Goal: Book appointment/travel/reservation

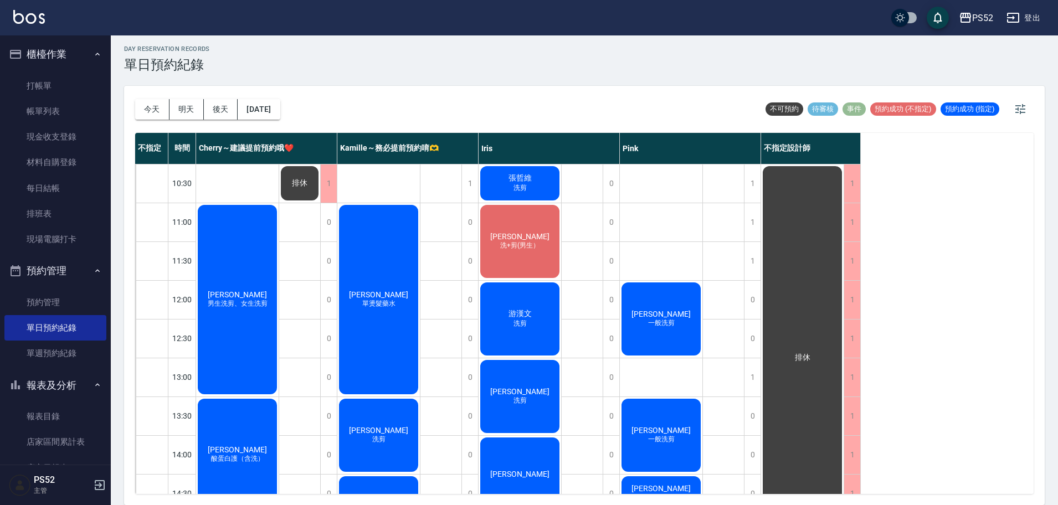
scroll to position [455, 0]
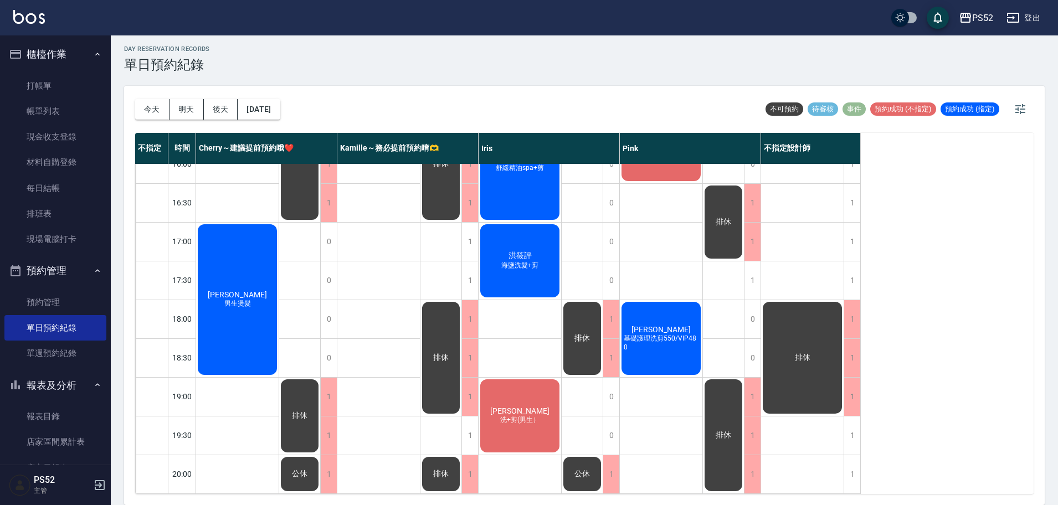
click at [186, 120] on div "[DATE] [DATE] [DATE] [DATE]" at bounding box center [207, 109] width 145 height 47
click at [187, 116] on button "明天" at bounding box center [187, 109] width 34 height 21
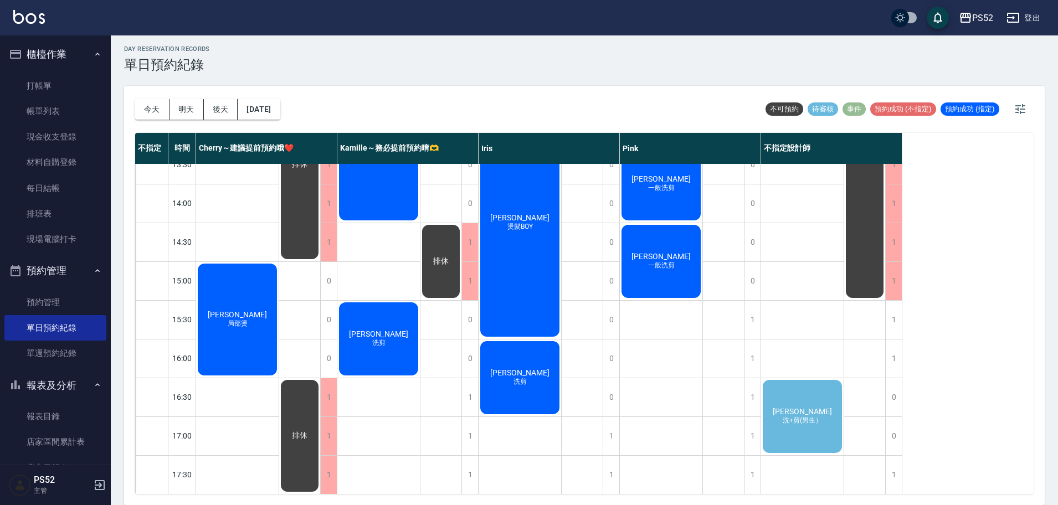
scroll to position [259, 0]
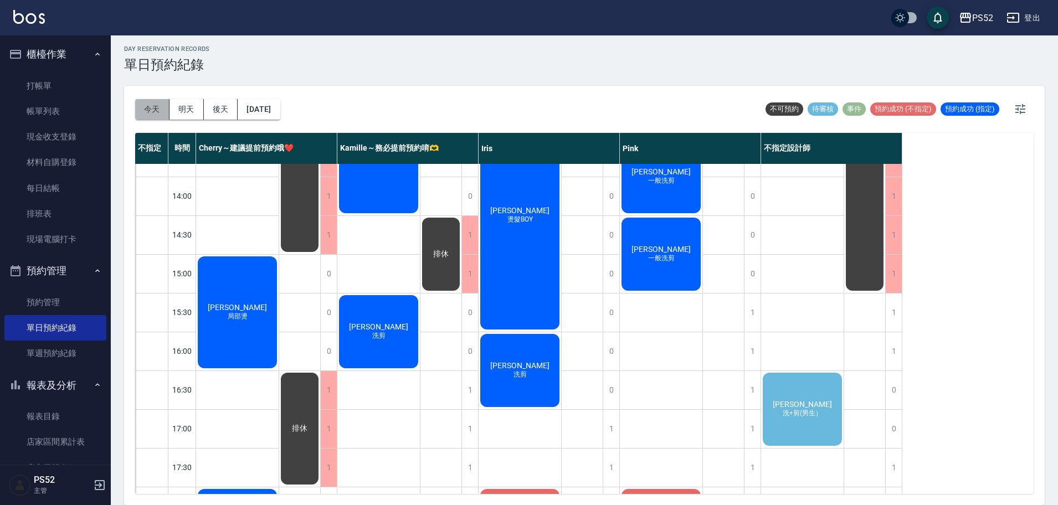
click at [151, 104] on button "今天" at bounding box center [152, 109] width 34 height 21
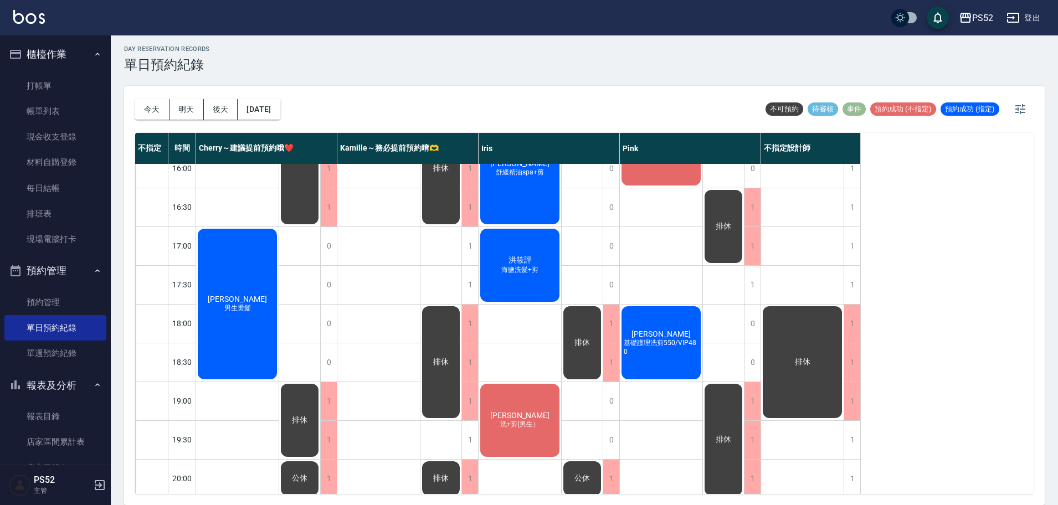
scroll to position [455, 0]
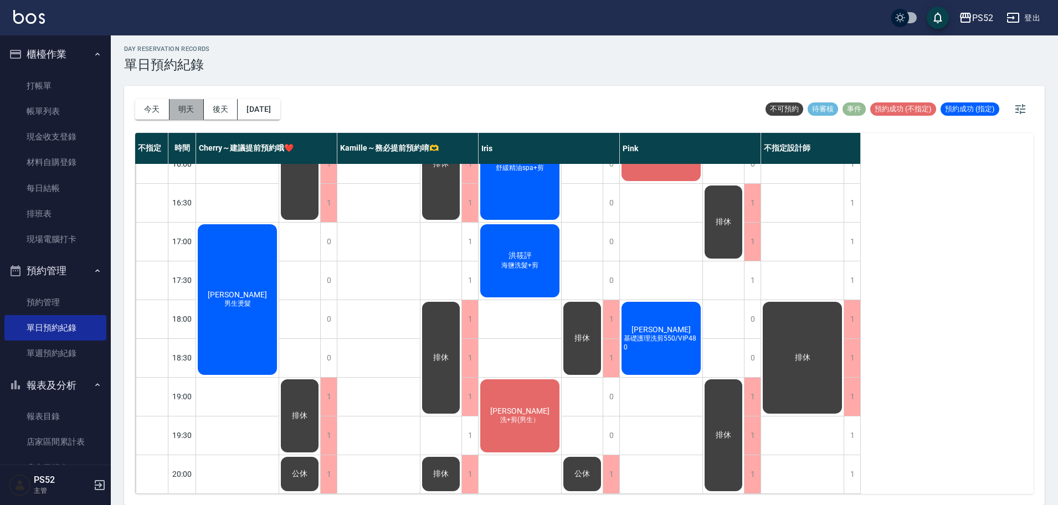
click at [178, 106] on button "明天" at bounding box center [187, 109] width 34 height 21
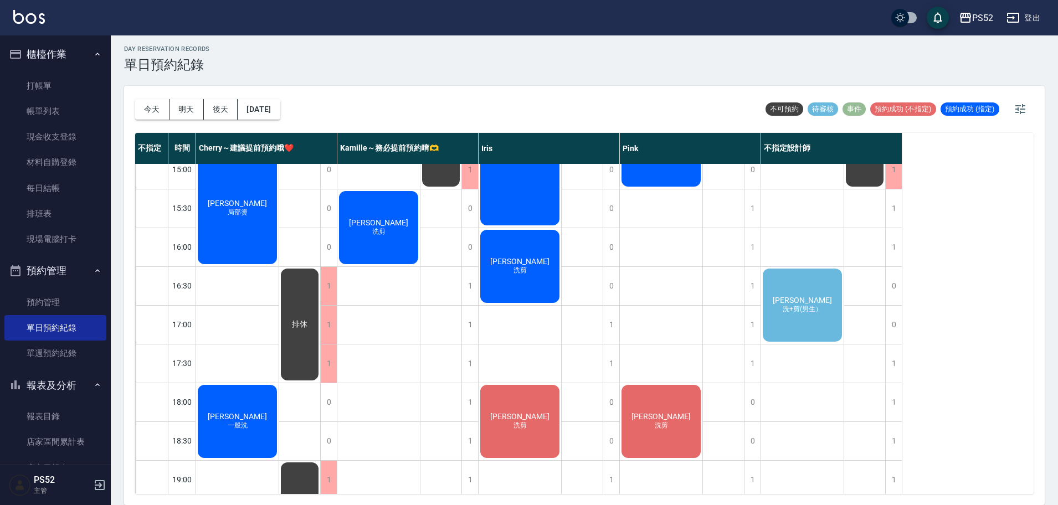
scroll to position [345, 0]
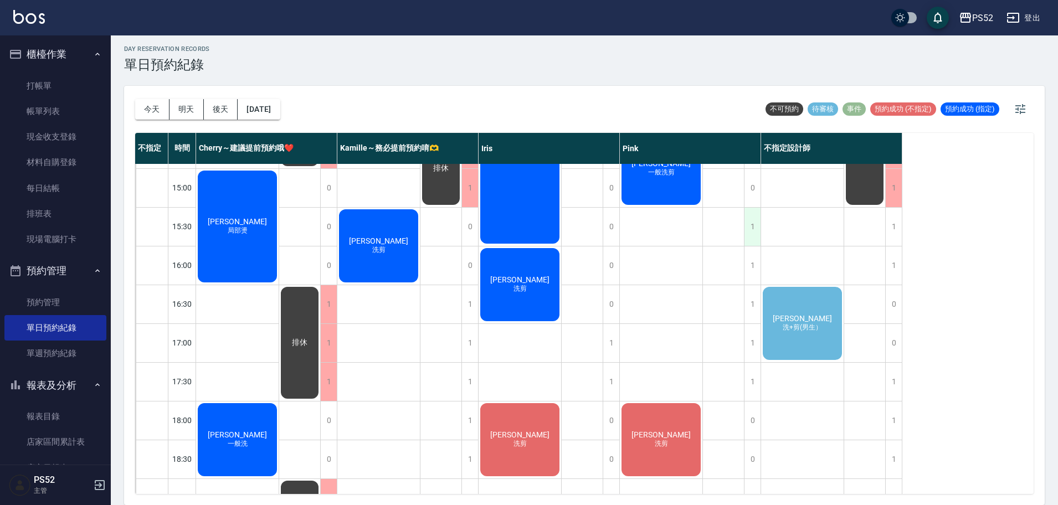
click at [751, 224] on div "1" at bounding box center [752, 227] width 17 height 38
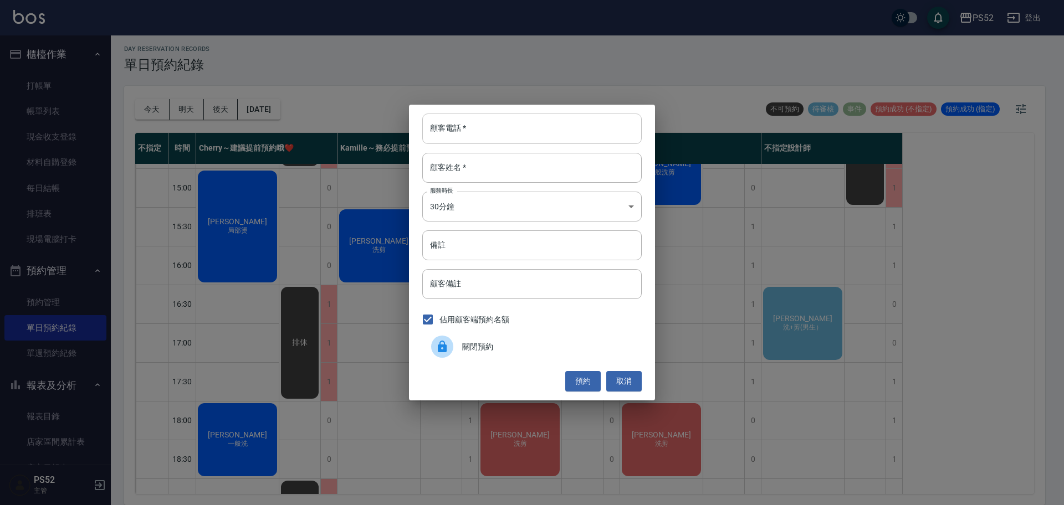
click at [458, 130] on input "顧客電話   *" at bounding box center [531, 129] width 219 height 30
click at [477, 130] on input "0968885335" at bounding box center [531, 129] width 219 height 30
type input "0968885335"
click at [172, 334] on div "顧客電話   * [PHONE_NUMBER] 顧客電話   * 顧客姓名   * 顧客姓名   * 服務時長 30分鐘 1 服務時長 備註 備註 顧客備註 …" at bounding box center [532, 252] width 1064 height 505
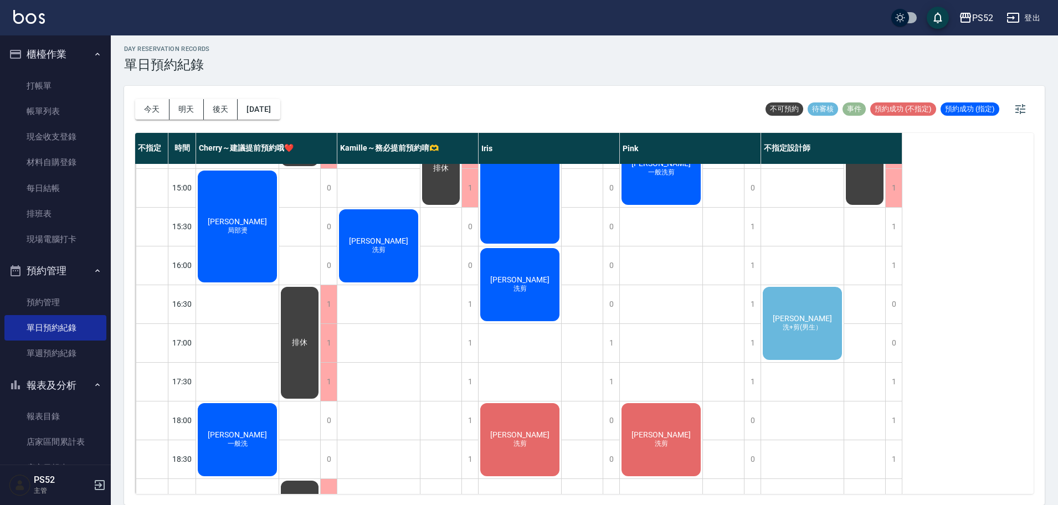
click at [57, 391] on button "報表及分析" at bounding box center [55, 385] width 102 height 29
click at [53, 443] on link "客戶列表" at bounding box center [55, 445] width 102 height 25
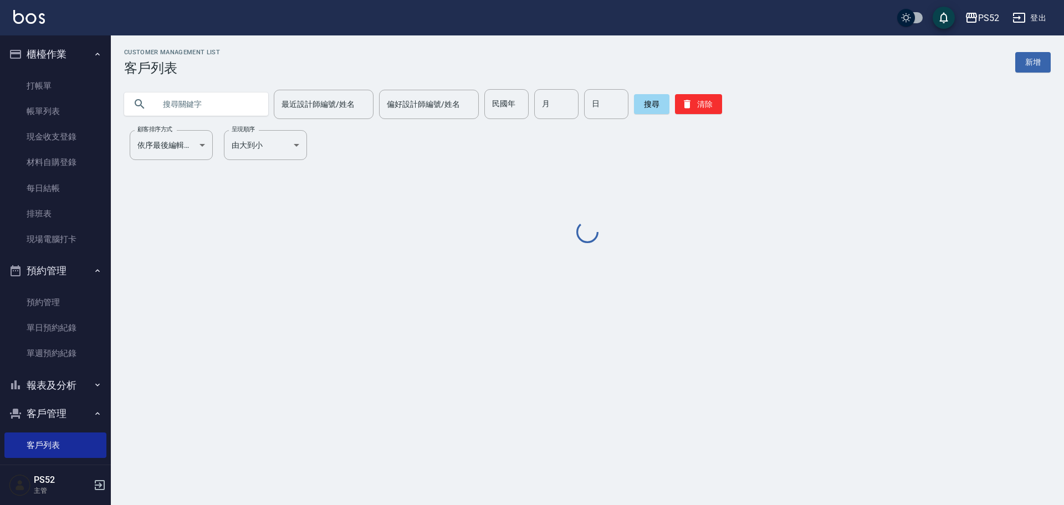
click at [217, 101] on input "text" at bounding box center [207, 104] width 104 height 30
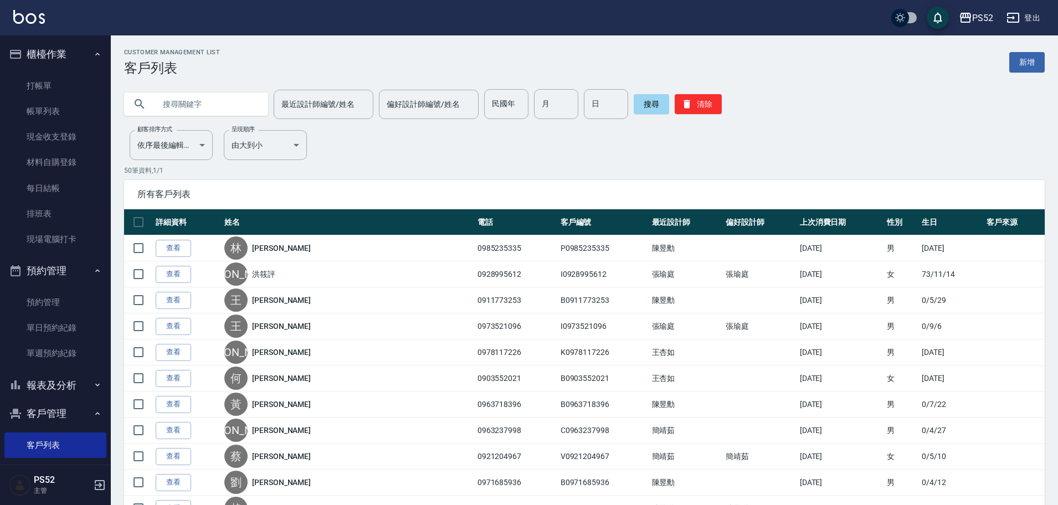
paste input "0968885335"
type input "0968885335"
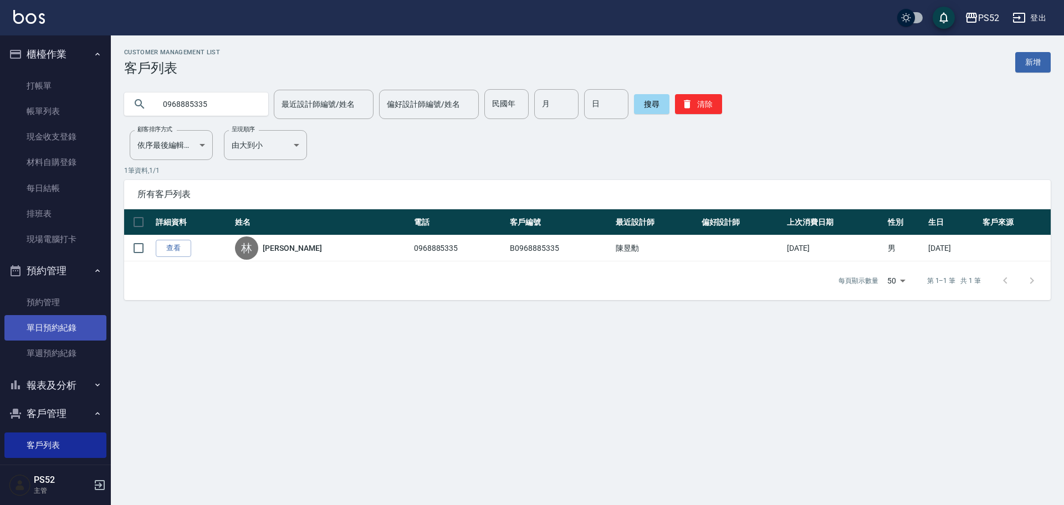
click at [64, 335] on link "單日預約紀錄" at bounding box center [55, 327] width 102 height 25
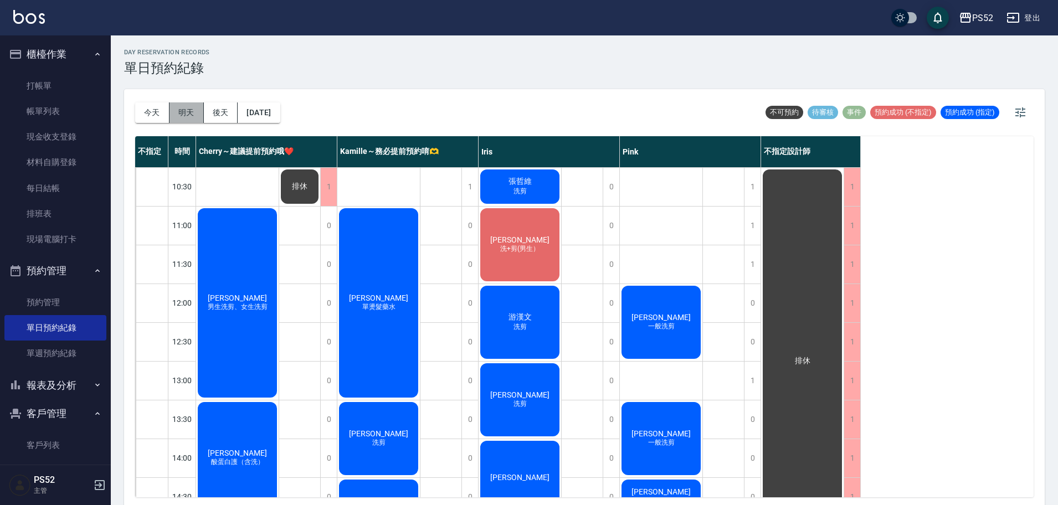
click at [184, 111] on button "明天" at bounding box center [187, 113] width 34 height 21
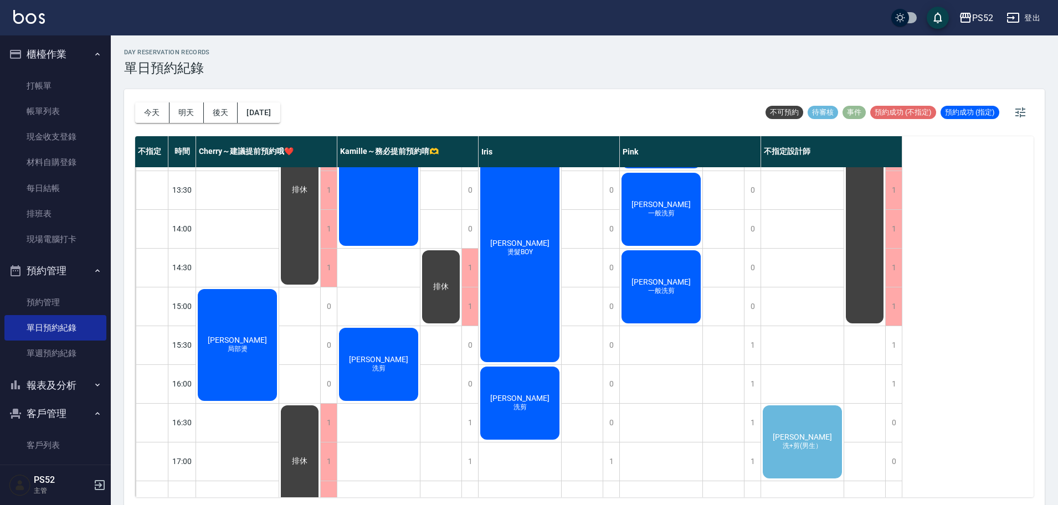
scroll to position [240, 0]
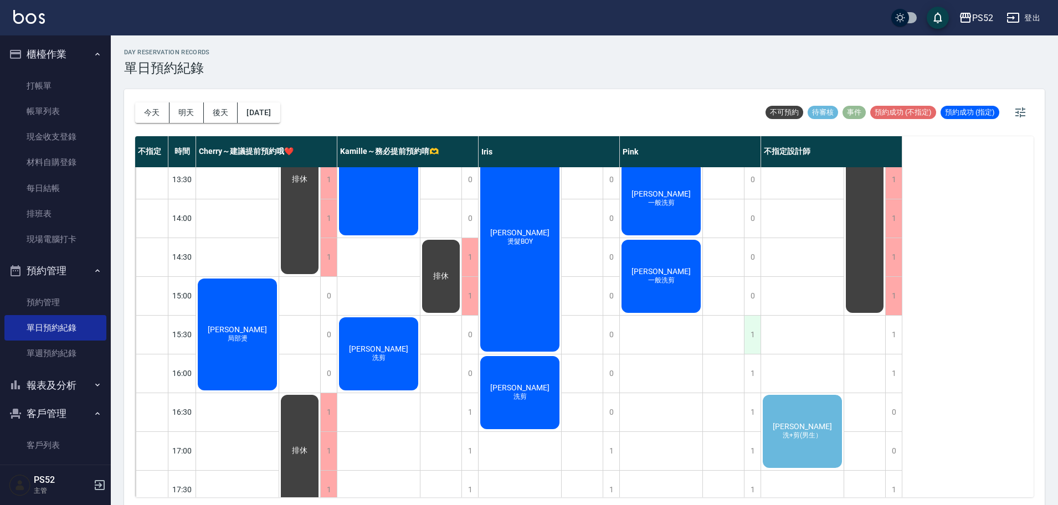
click at [756, 335] on div "1" at bounding box center [752, 335] width 17 height 38
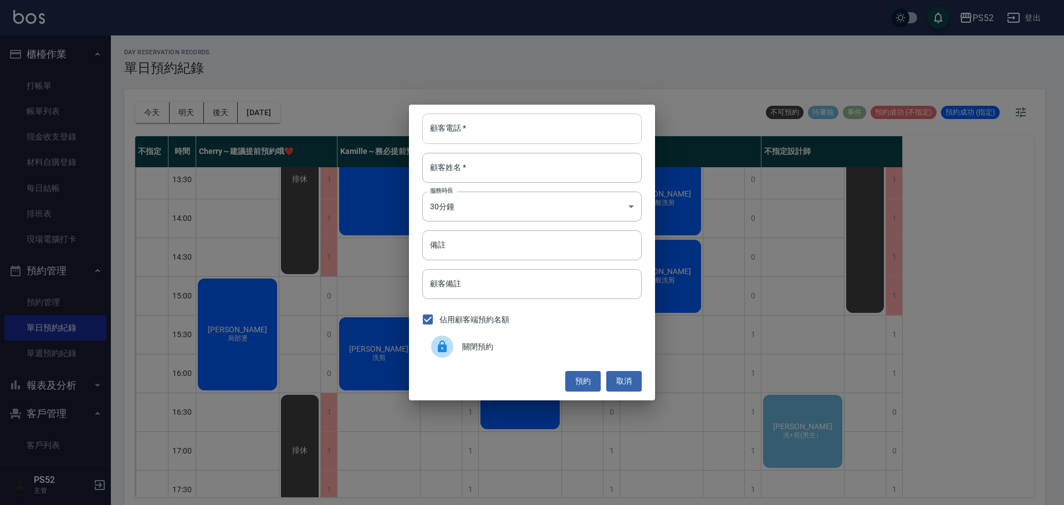
click at [487, 130] on input "顧客電話   *" at bounding box center [531, 129] width 219 height 30
paste input "0968885335"
type input "0968885335"
click at [479, 158] on input "顧客姓名   *" at bounding box center [531, 168] width 219 height 30
type input "林"
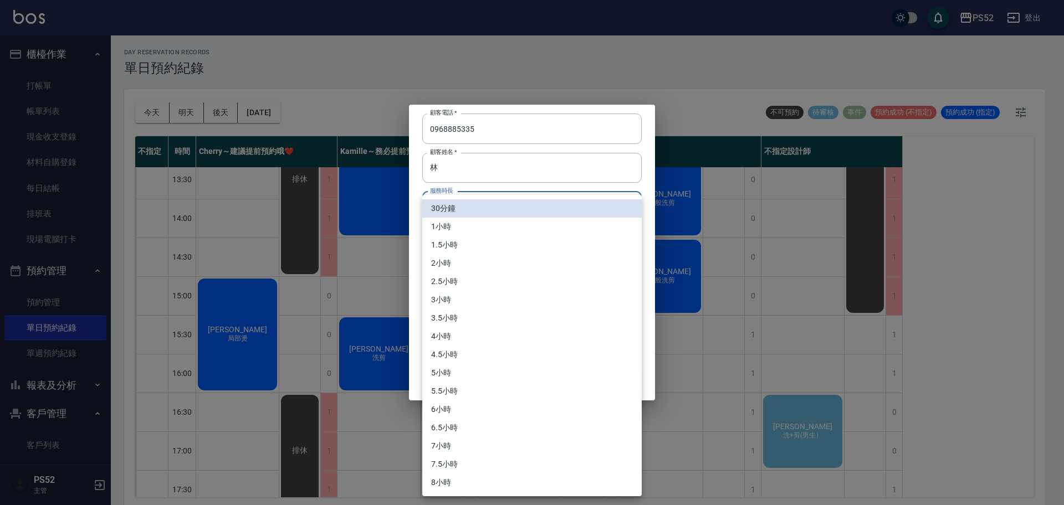
click at [480, 209] on body "PS52 登出 櫃檯作業 打帳單 帳單列表 現金收支登錄 材料自購登錄 每日結帳 排班表 現場電腦打卡 預約管理 預約管理 單日預約紀錄 單週預約紀錄 報表及…" at bounding box center [532, 254] width 1064 height 509
click at [477, 235] on li "1小時" at bounding box center [531, 227] width 219 height 18
type input "2"
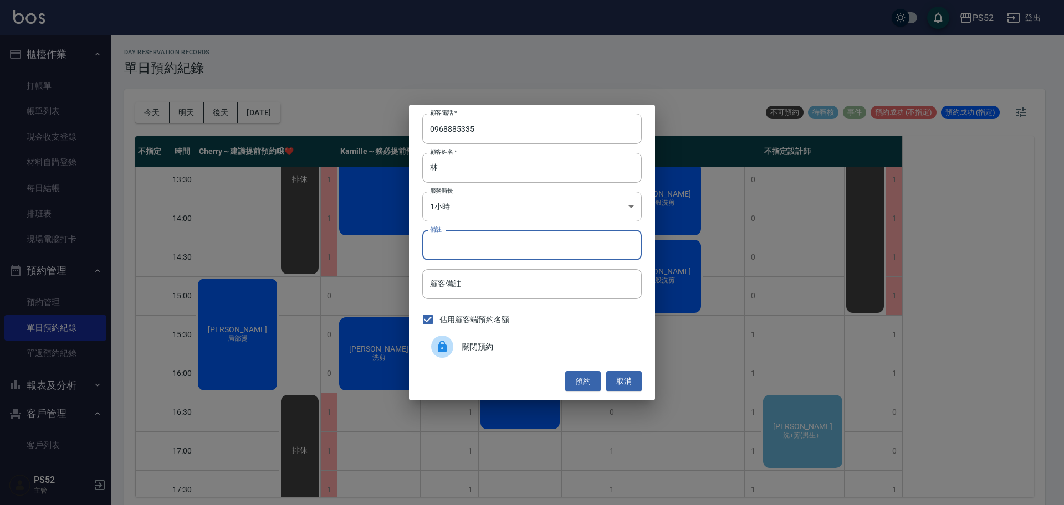
click at [478, 243] on input "備註" at bounding box center [531, 246] width 219 height 30
type input "顯"
type input "洗剪"
click at [578, 385] on button "預約" at bounding box center [582, 381] width 35 height 21
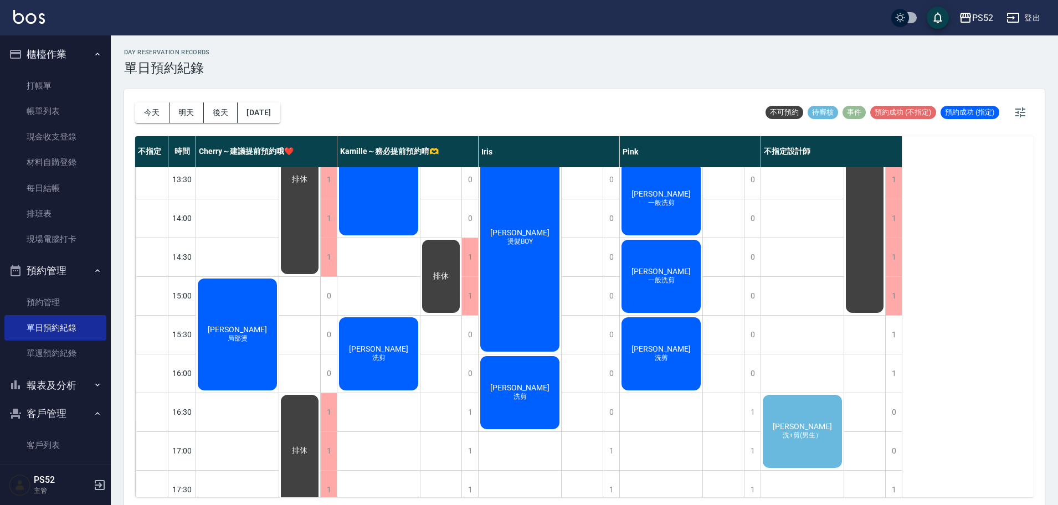
click at [279, 82] on div "[PERSON_NAME]+剪(男生）" at bounding box center [237, 5] width 83 height 154
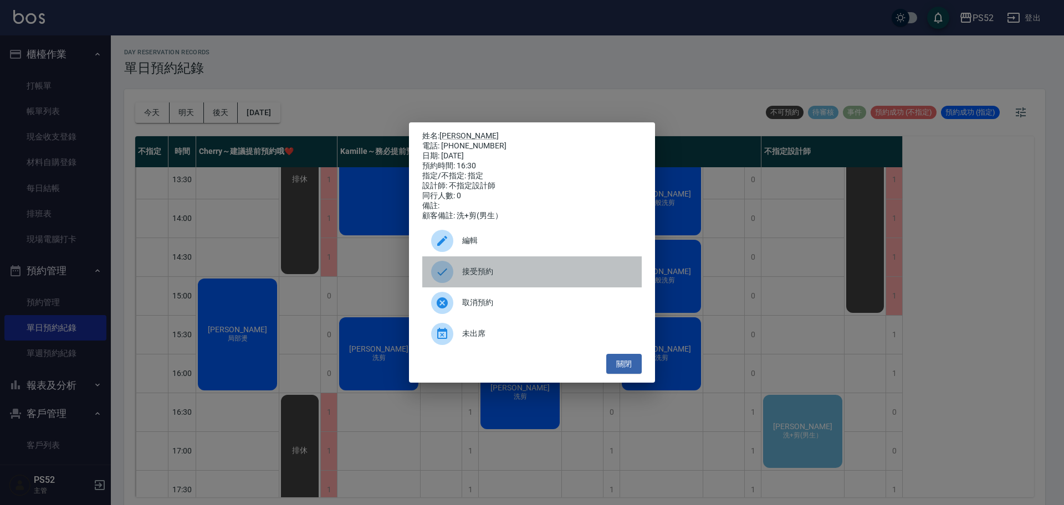
click at [496, 275] on span "接受預約" at bounding box center [547, 272] width 171 height 12
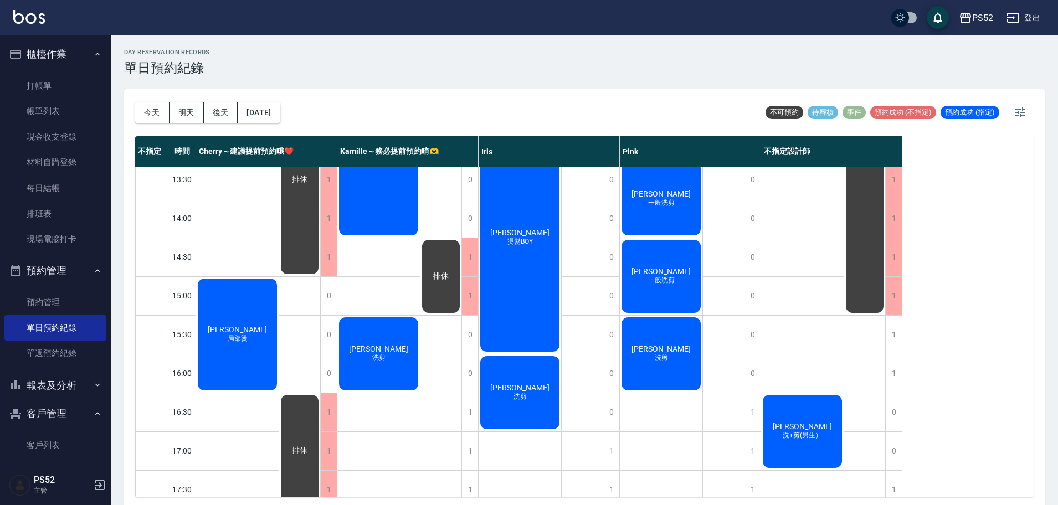
click at [269, 4] on span "[PERSON_NAME]" at bounding box center [238, 0] width 64 height 9
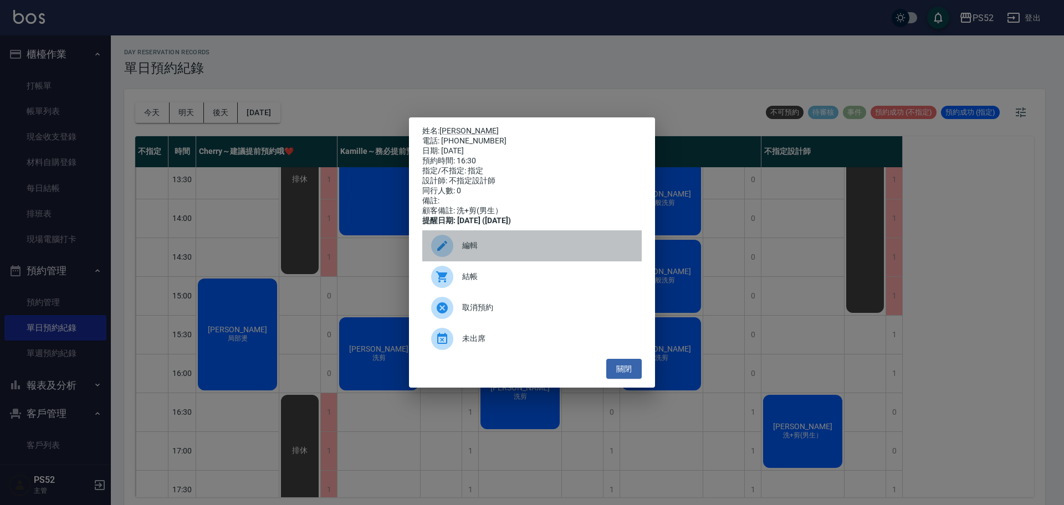
click at [524, 240] on div "編輯" at bounding box center [531, 246] width 219 height 31
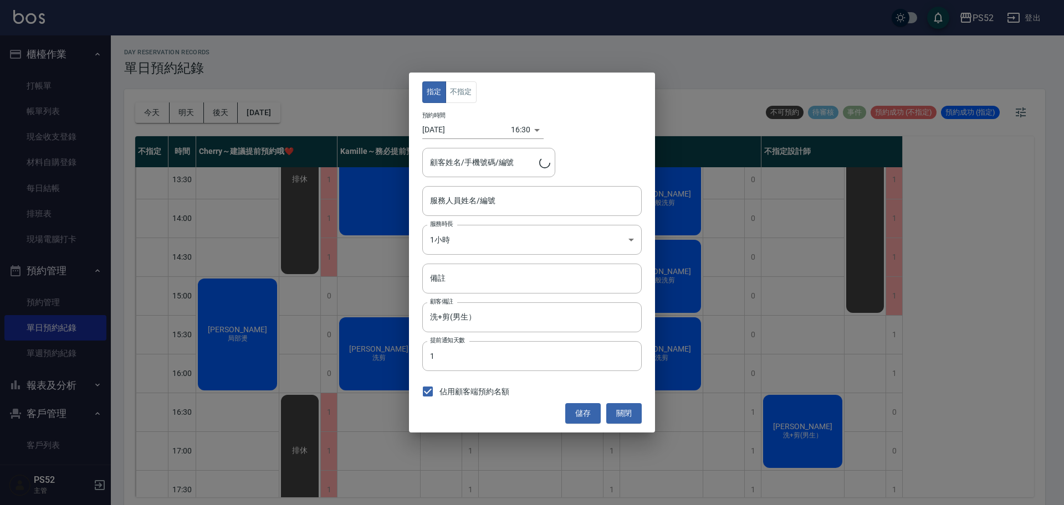
type input "不指定設計師-88"
type input "[PERSON_NAME]/0987521532/B0987521532"
click at [470, 98] on button "不指定" at bounding box center [461, 92] width 31 height 22
click at [560, 203] on input "不指定設計師-88" at bounding box center [523, 200] width 193 height 19
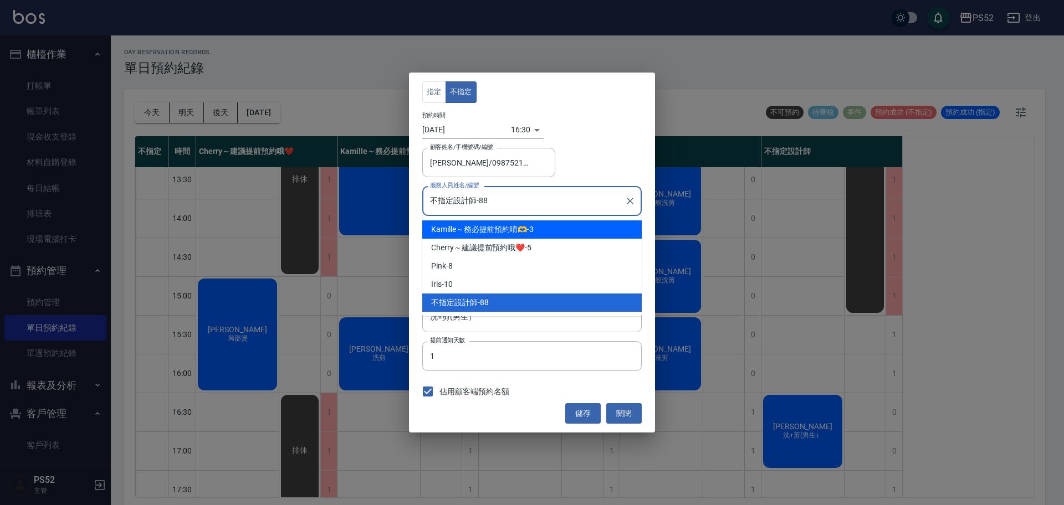
click at [553, 231] on div "Kamille～務必提前預約唷🫶 -3" at bounding box center [531, 230] width 219 height 18
type input "Kamille～務必提前預約唷🫶-3"
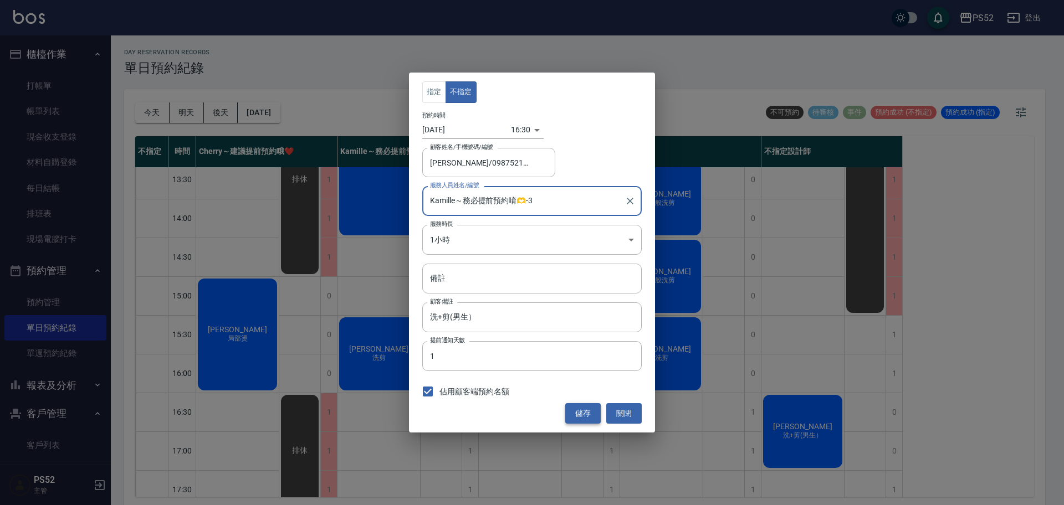
click at [581, 408] on button "儲存" at bounding box center [582, 413] width 35 height 21
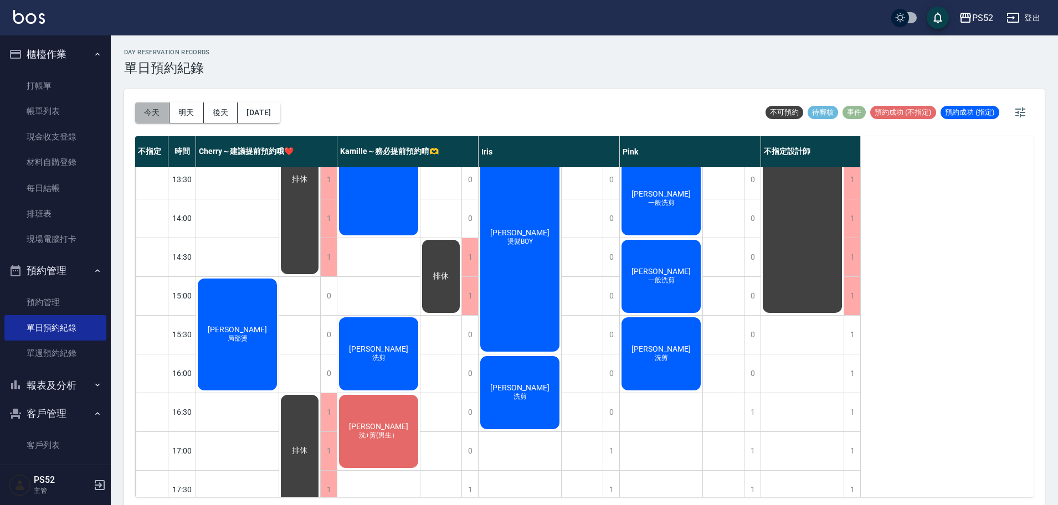
click at [159, 112] on button "今天" at bounding box center [152, 113] width 34 height 21
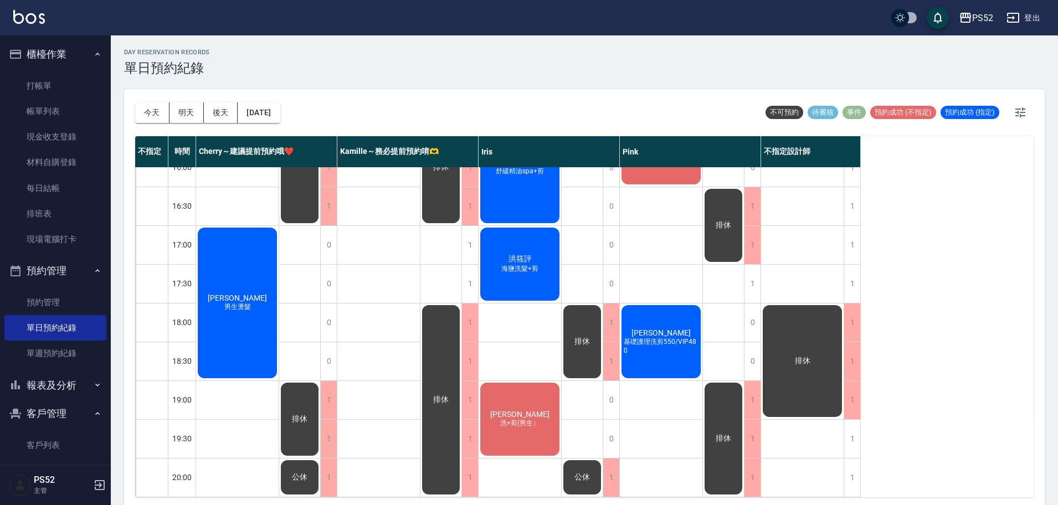
scroll to position [3, 0]
